Goal: Ask a question

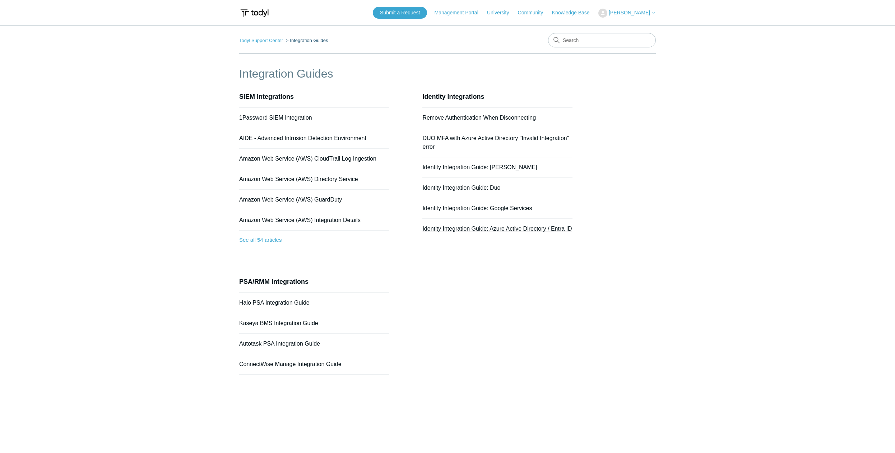
scroll to position [30, 0]
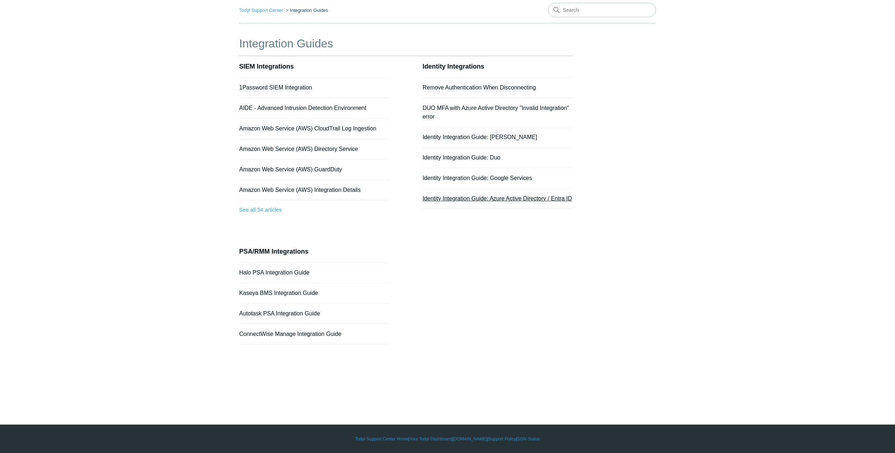
click at [488, 201] on link "Identity Integration Guide: Azure Active Directory / Entra ID" at bounding box center [496, 198] width 149 height 6
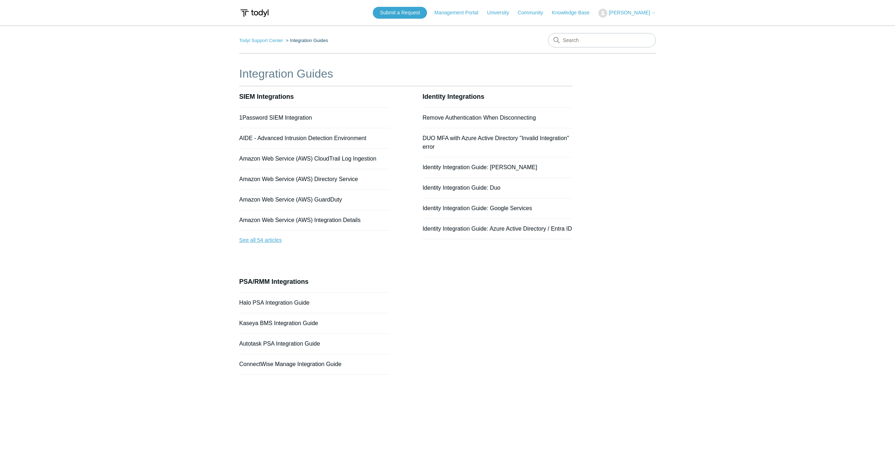
click at [274, 241] on link "See all 54 articles" at bounding box center [314, 239] width 150 height 19
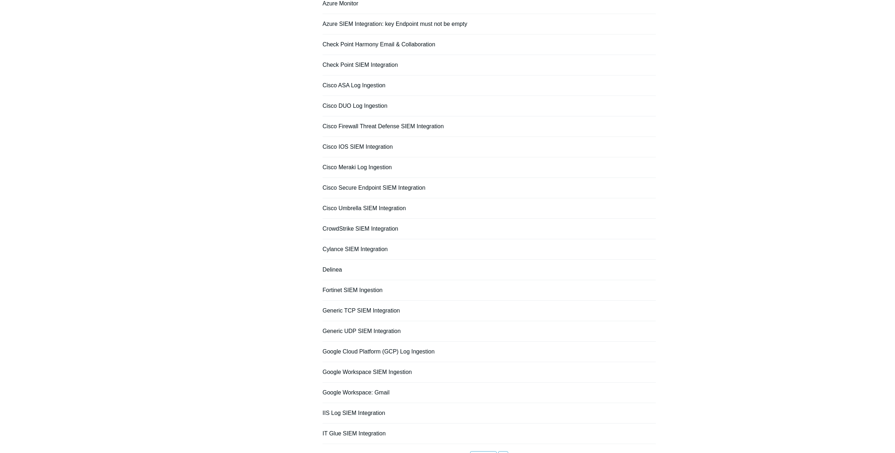
scroll to position [322, 0]
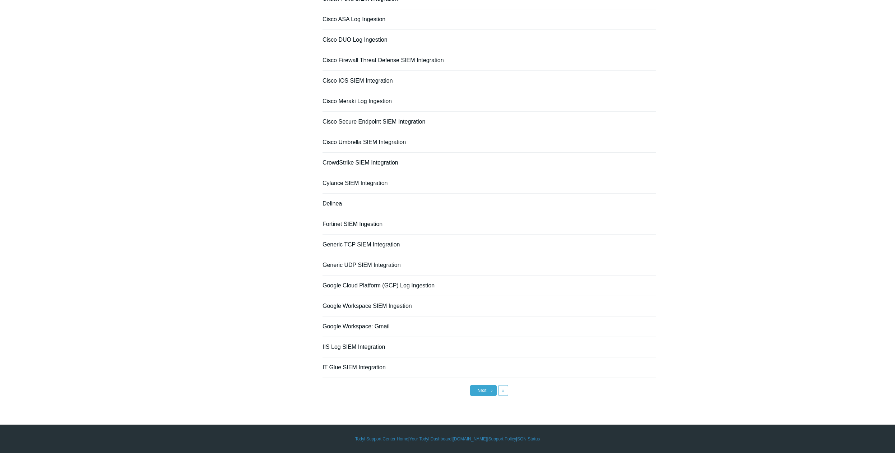
click at [482, 395] on link "Next ›" at bounding box center [483, 390] width 27 height 11
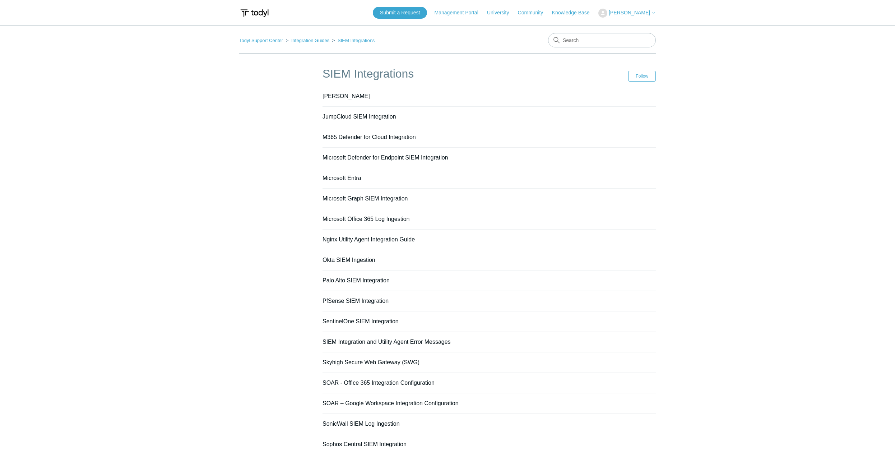
click at [642, 15] on span "[PERSON_NAME]" at bounding box center [628, 13] width 41 height 6
click at [641, 24] on link "My Support Requests" at bounding box center [633, 28] width 70 height 13
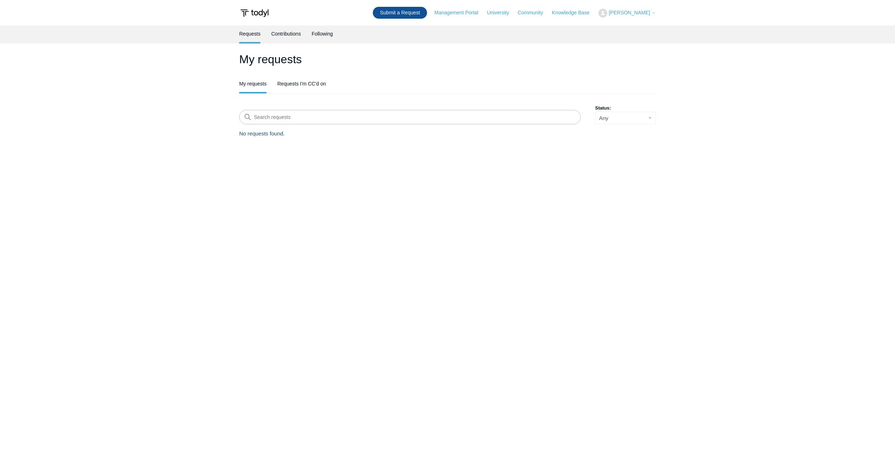
click at [398, 12] on link "Submit a Request" at bounding box center [400, 13] width 54 height 12
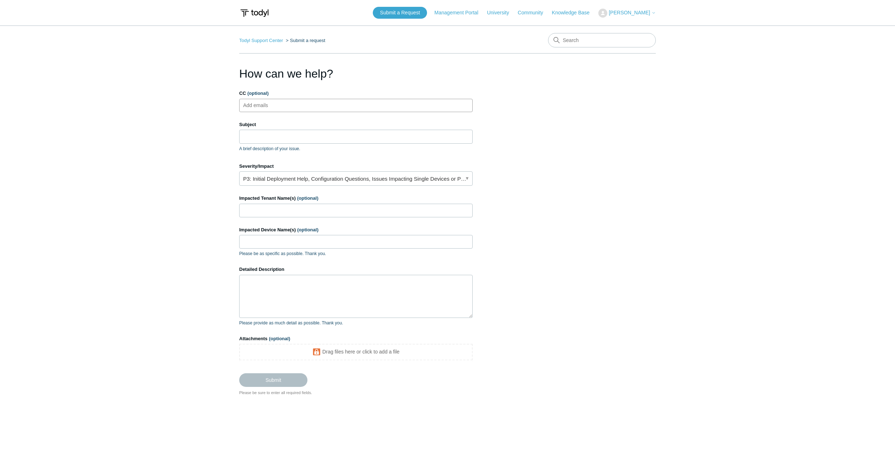
click at [290, 102] on ul "Add emails" at bounding box center [355, 105] width 233 height 13
click at [276, 135] on input "Subject" at bounding box center [355, 137] width 233 height 14
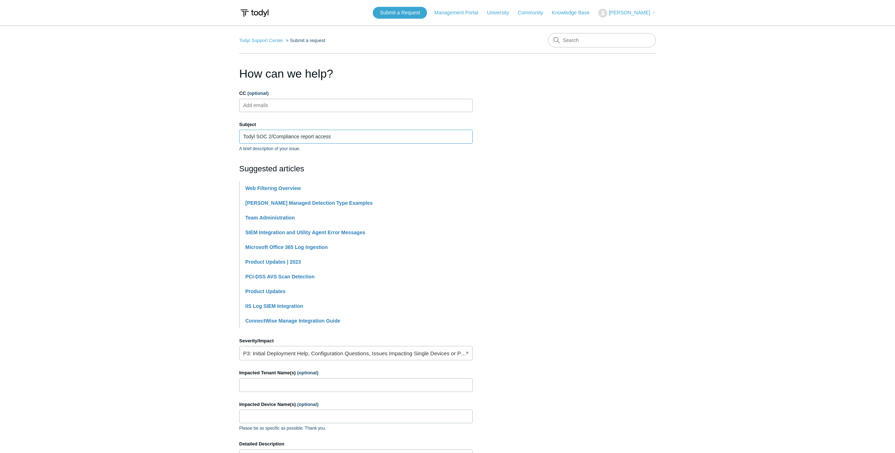
type input "Todyl SOC 2/Compliance report access"
click at [571, 220] on section "How can we help? CC (optional) Add emails Subject Todyl SOC 2/Compliance report…" at bounding box center [447, 317] width 416 height 505
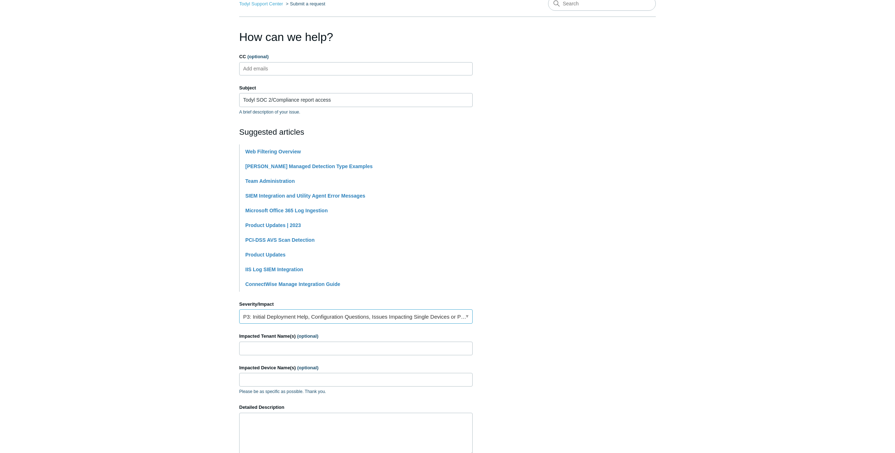
click at [378, 320] on link "P3: Initial Deployment Help, Configuration Questions, Issues Impacting Single D…" at bounding box center [355, 316] width 233 height 14
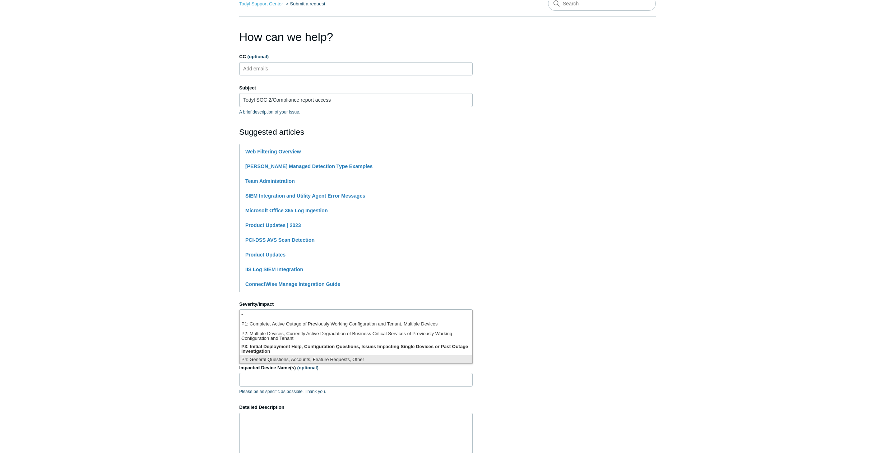
click at [330, 358] on li "P4: General Questions, Accounts, Feature Requests, Other" at bounding box center [355, 360] width 233 height 10
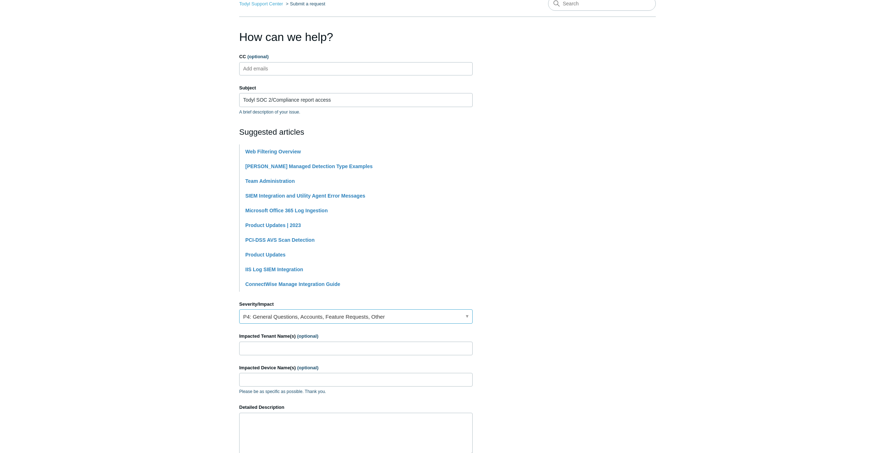
click at [330, 316] on link "P4: General Questions, Accounts, Feature Requests, Other" at bounding box center [355, 316] width 233 height 14
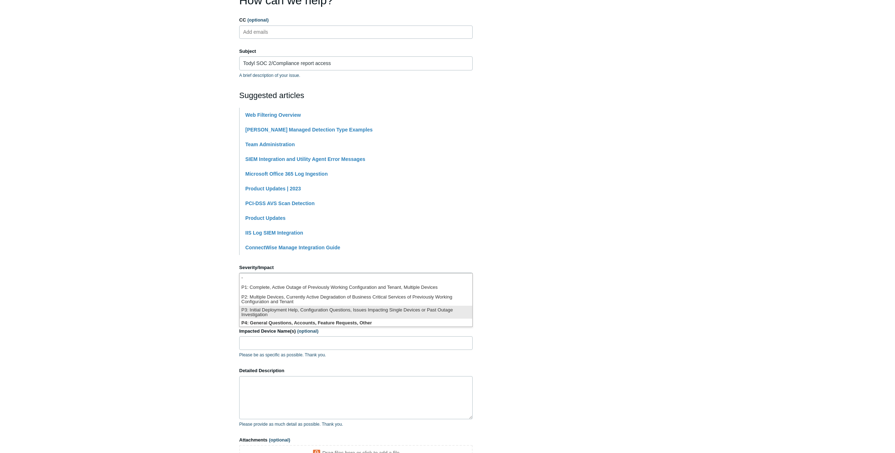
click at [295, 314] on li "P3: Initial Deployment Help, Configuration Questions, Issues Impacting Single D…" at bounding box center [355, 311] width 233 height 13
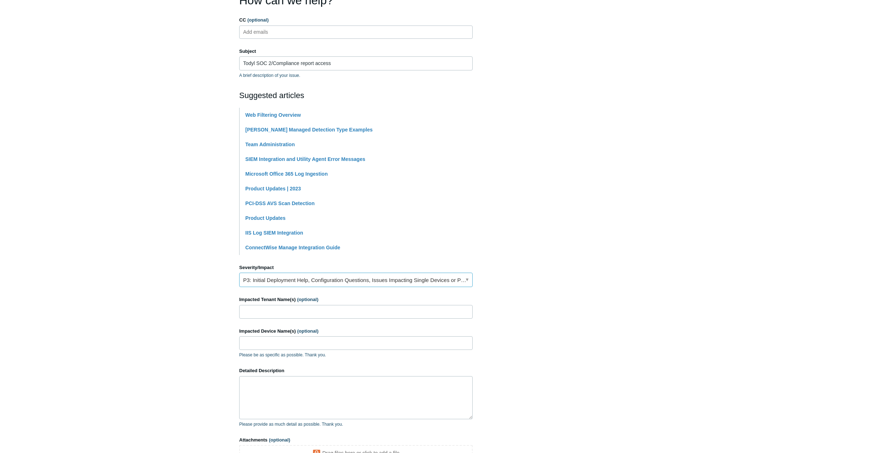
scroll to position [110, 0]
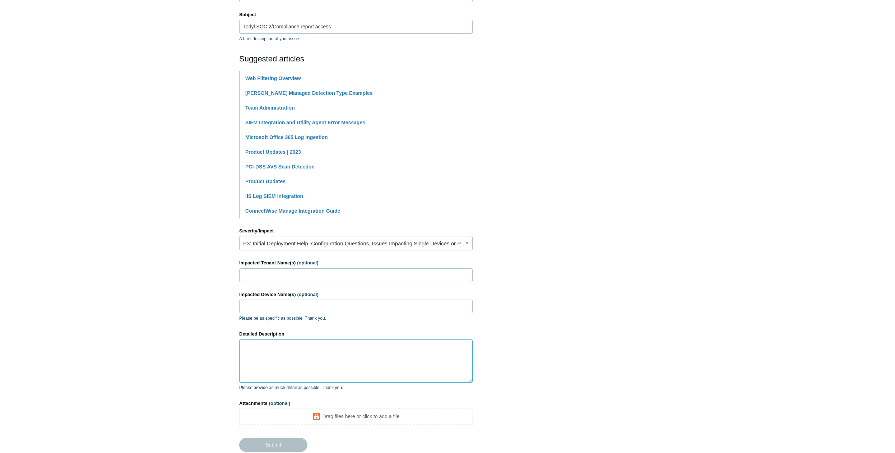
click at [270, 361] on textarea "Detailed Description" at bounding box center [355, 360] width 233 height 43
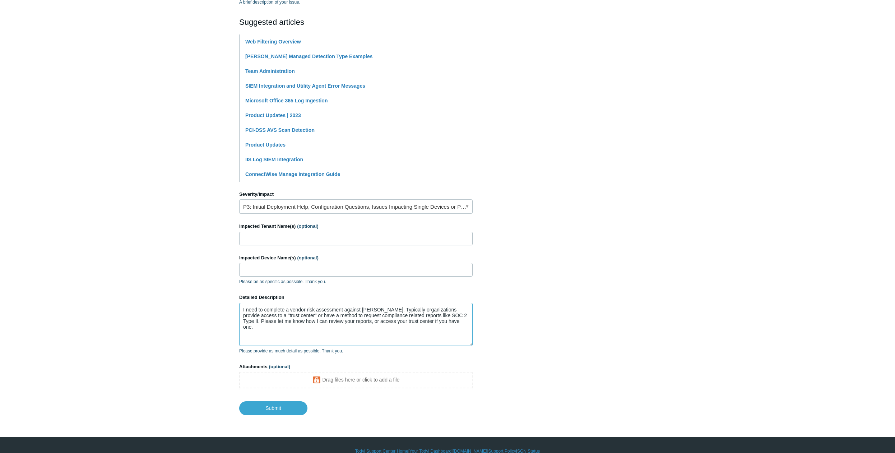
paste textarea "for Todyl. Typically, organizations provide access to a "trust center" or a met…"
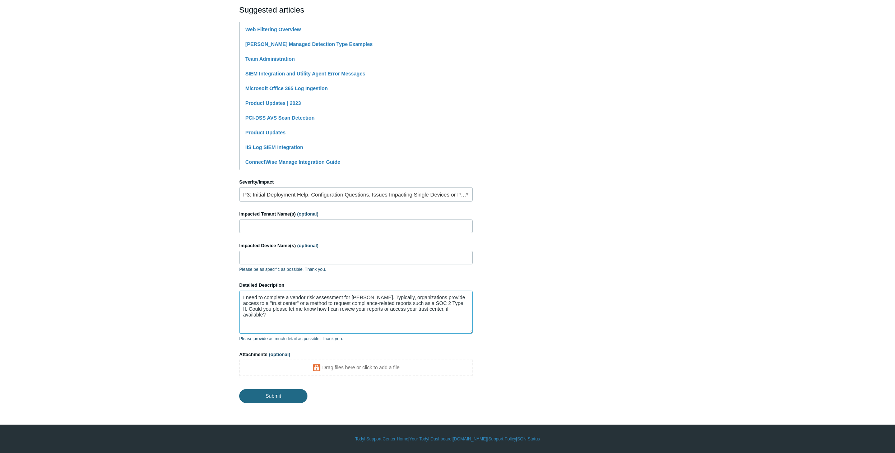
type textarea "I need to complete a vendor risk assessment for [PERSON_NAME]. Typically, organ…"
click at [277, 395] on input "Submit" at bounding box center [273, 395] width 68 height 14
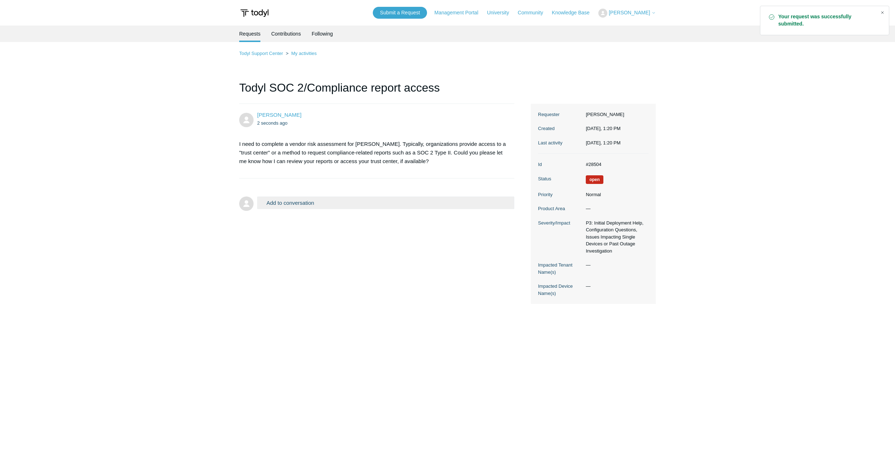
click at [884, 13] on div "Close" at bounding box center [882, 13] width 10 height 10
click at [496, 17] on div "Submit a Request Management Portal University Community Knowledge Base [PERSON_…" at bounding box center [514, 13] width 283 height 12
click at [496, 16] on link "University" at bounding box center [501, 13] width 29 height 8
